Goal: Task Accomplishment & Management: Complete application form

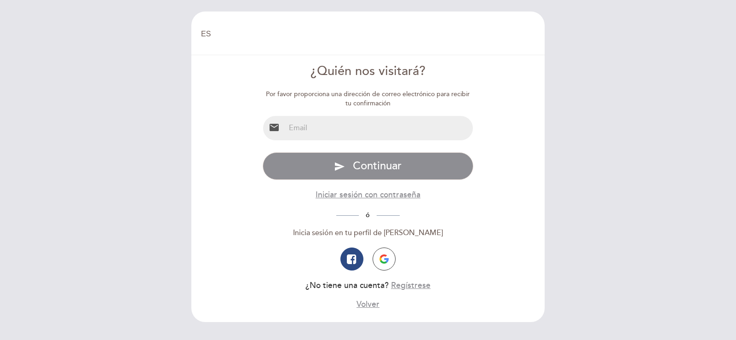
select select "es"
click at [348, 130] on input "email" at bounding box center [379, 128] width 188 height 24
drag, startPoint x: 410, startPoint y: 287, endPoint x: 412, endPoint y: 293, distance: 6.6
click at [412, 293] on div "Especifique email Email inválido Escriba una contraseña send Continuar Iniciar …" at bounding box center [368, 231] width 211 height 158
click at [298, 126] on input "email" at bounding box center [379, 128] width 188 height 24
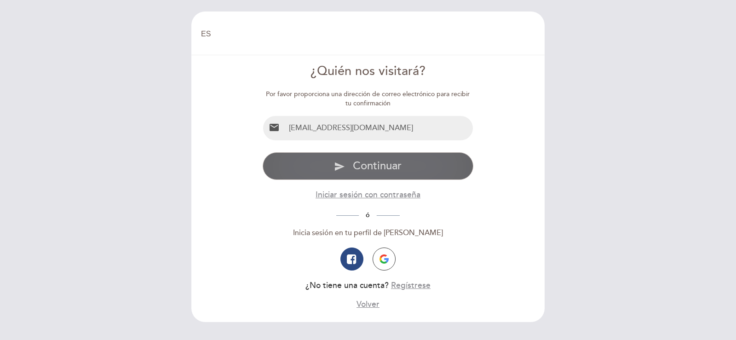
type input "[EMAIL_ADDRESS][DOMAIN_NAME]"
click at [376, 168] on span "Continuar" at bounding box center [377, 165] width 49 height 13
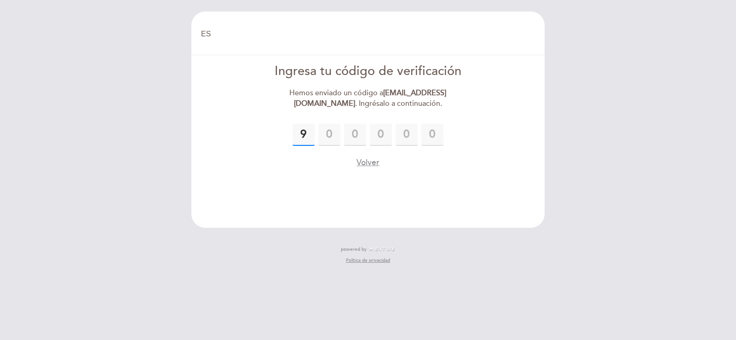
type input "9"
type input "8"
type input "3"
type input "2"
type input "7"
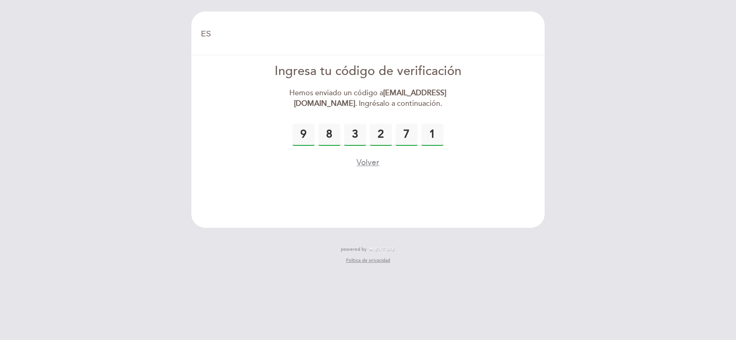
type input "1"
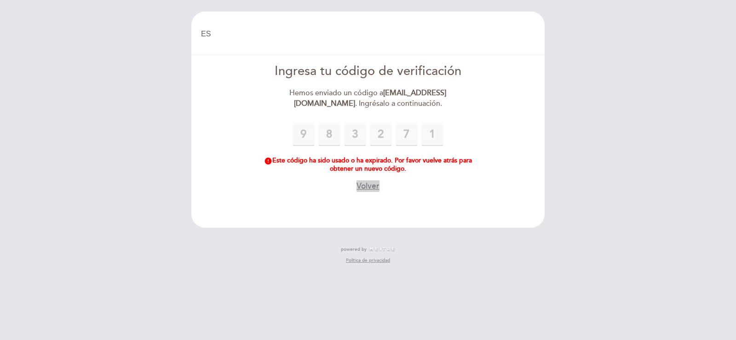
click at [372, 181] on button "Volver" at bounding box center [367, 185] width 23 height 11
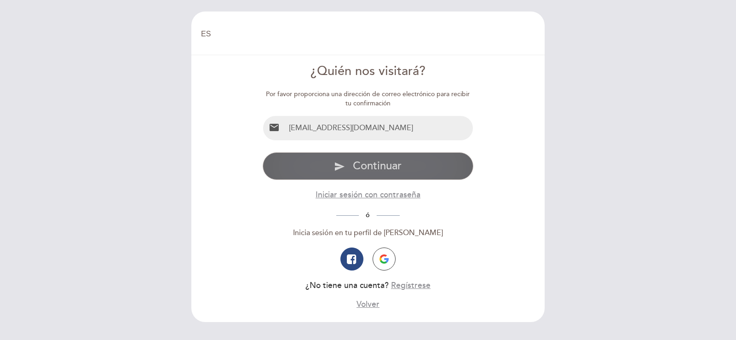
click at [370, 166] on span "Continuar" at bounding box center [377, 165] width 49 height 13
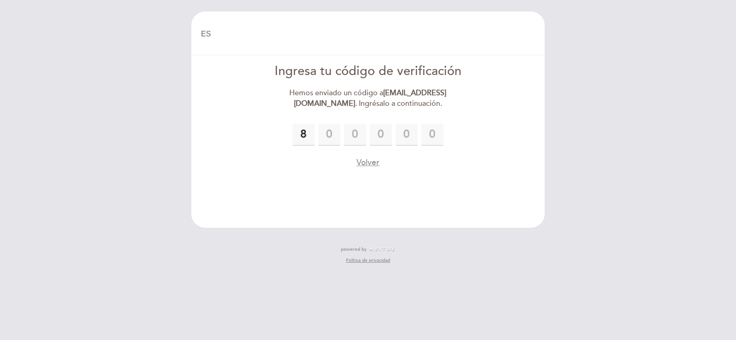
type input "8"
type input "0"
type input "4"
type input "6"
type input "1"
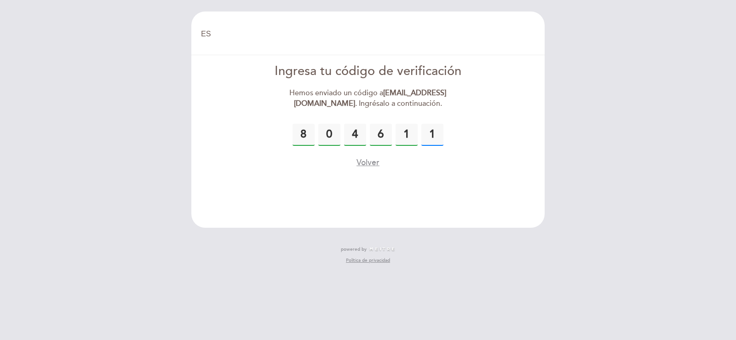
type input "1"
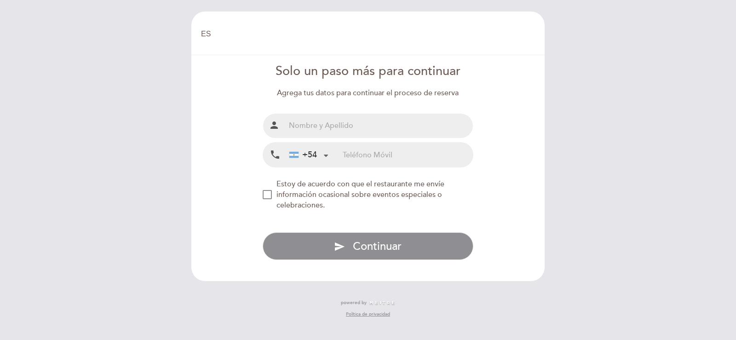
click at [331, 131] on input "text" at bounding box center [379, 126] width 188 height 24
type input "[PERSON_NAME]"
click at [338, 149] on div "+54 [GEOGRAPHIC_DATA] +54 [GEOGRAPHIC_DATA] +54 [GEOGRAPHIC_DATA] ([GEOGRAPHIC_…" at bounding box center [313, 155] width 57 height 24
click at [329, 155] on div "+54" at bounding box center [309, 154] width 46 height 23
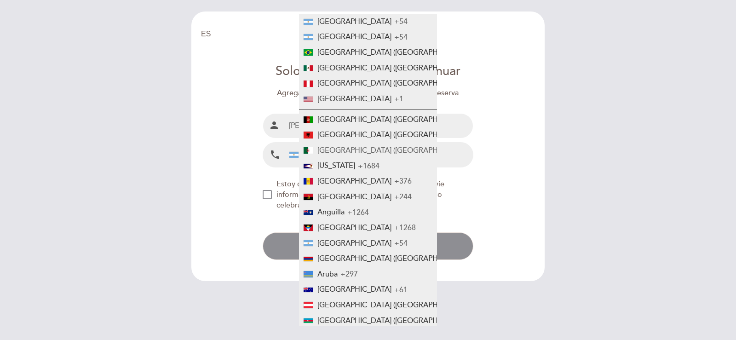
click at [355, 155] on span "[GEOGRAPHIC_DATA] (‫[GEOGRAPHIC_DATA]‬‎)" at bounding box center [394, 150] width 154 height 9
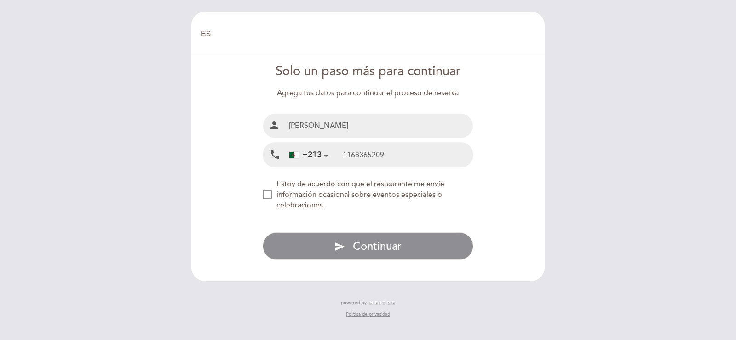
type input "1168365209"
click at [326, 156] on div at bounding box center [326, 155] width 6 height 6
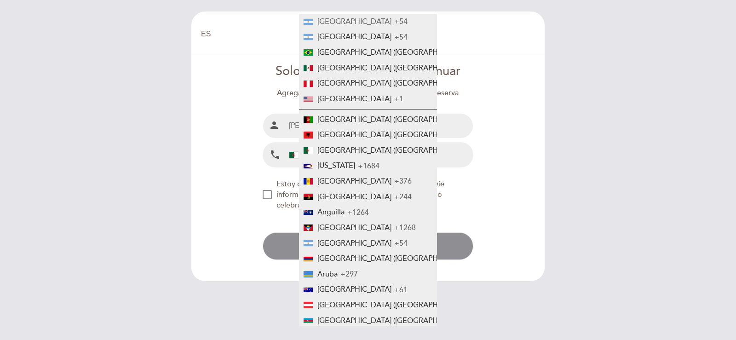
click at [342, 23] on span "[GEOGRAPHIC_DATA]" at bounding box center [354, 21] width 74 height 9
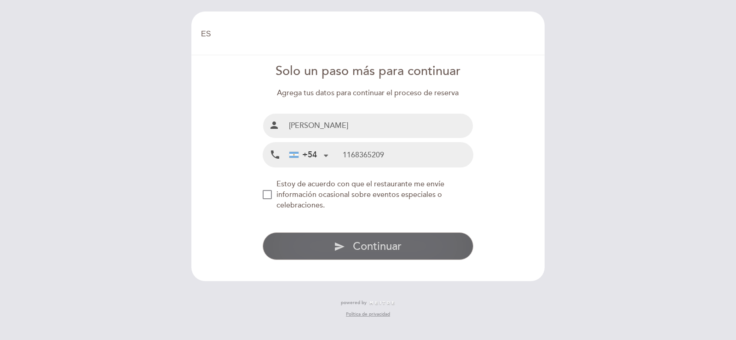
click at [377, 242] on span "Continuar" at bounding box center [377, 246] width 49 height 13
